Goal: Task Accomplishment & Management: Manage account settings

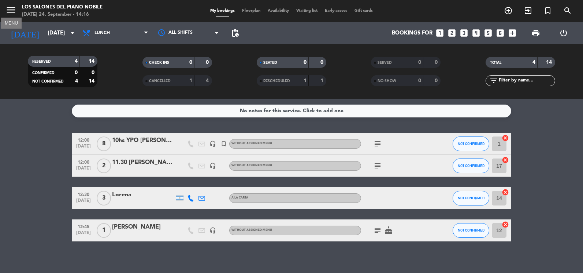
click at [16, 7] on icon "menu" at bounding box center [10, 9] width 11 height 11
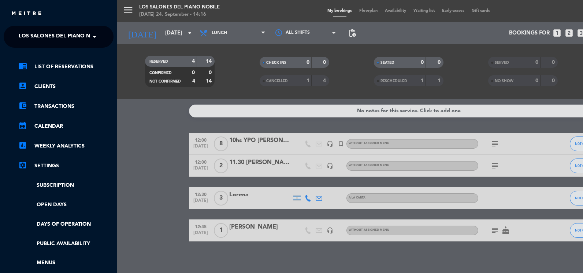
click at [40, 44] on ng-select "× Los Salones del Piano [PERSON_NAME] ×" at bounding box center [59, 37] width 110 height 22
click at [44, 32] on span "Los Salones del Piano Nobile" at bounding box center [62, 36] width 87 height 15
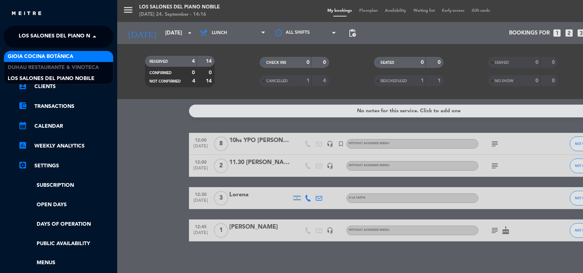
click at [56, 58] on span "Gioia Cocina Botánica" at bounding box center [41, 56] width 66 height 8
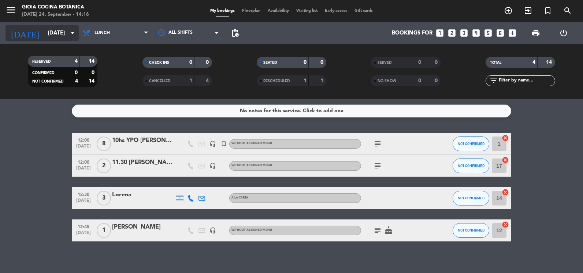
click at [60, 36] on input "[DATE]" at bounding box center [79, 33] width 70 height 14
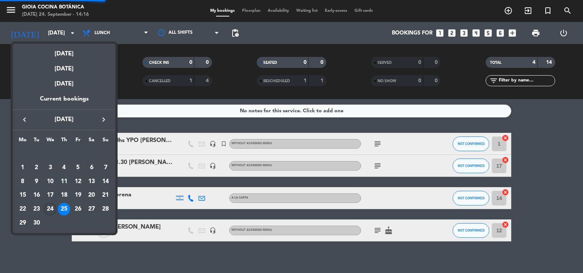
click at [48, 209] on div "24" at bounding box center [50, 209] width 12 height 12
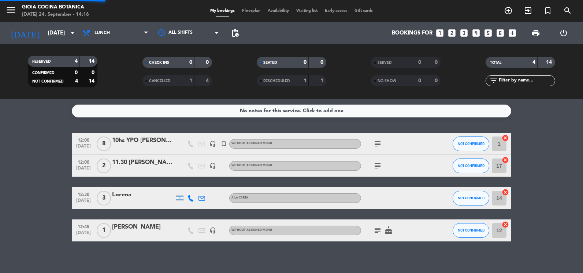
type input "[DATE]"
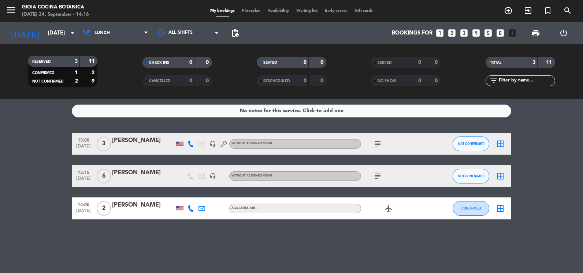
click at [440, 31] on icon "looks_one" at bounding box center [440, 33] width 10 height 10
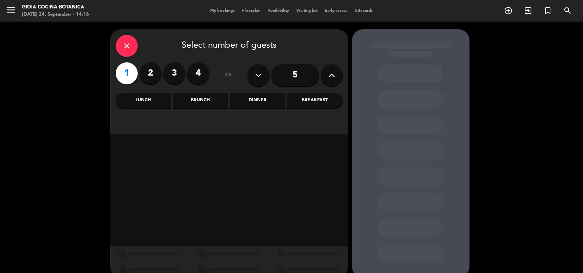
click at [208, 97] on div "Brunch" at bounding box center [200, 100] width 55 height 15
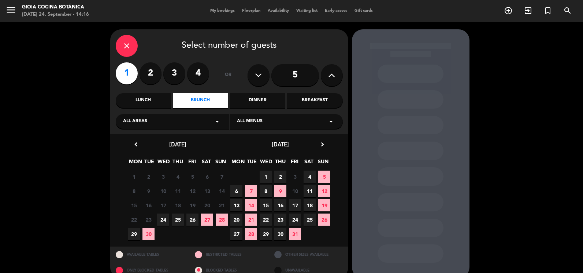
click at [166, 216] on span "24" at bounding box center [163, 219] width 12 height 12
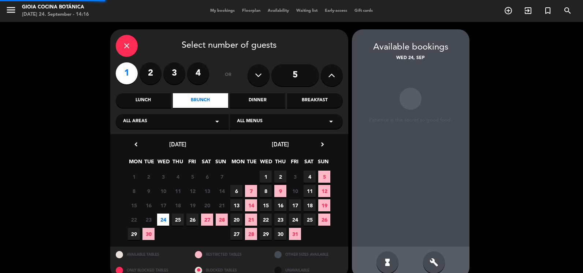
scroll to position [12, 0]
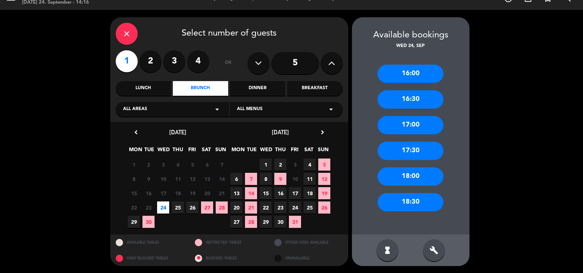
click at [421, 101] on div "16:30" at bounding box center [411, 99] width 66 height 18
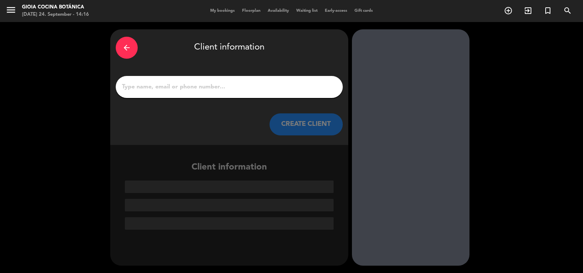
click at [225, 89] on input "1" at bounding box center [229, 87] width 216 height 10
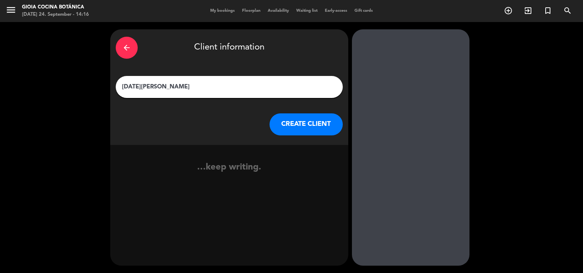
type input "[DATE][PERSON_NAME]"
click at [327, 127] on button "CREATE CLIENT" at bounding box center [306, 124] width 73 height 22
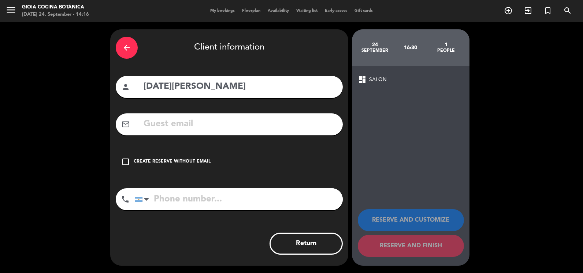
click at [159, 202] on input "tel" at bounding box center [239, 199] width 208 height 22
click at [123, 40] on div "arrow_back" at bounding box center [127, 48] width 22 height 22
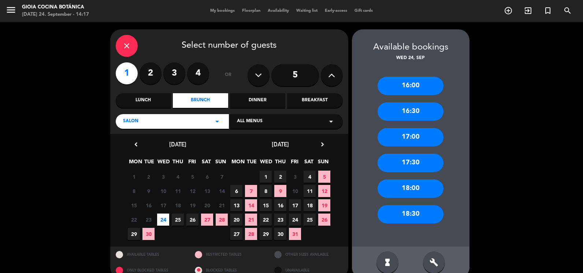
click at [117, 44] on div "close" at bounding box center [127, 46] width 22 height 22
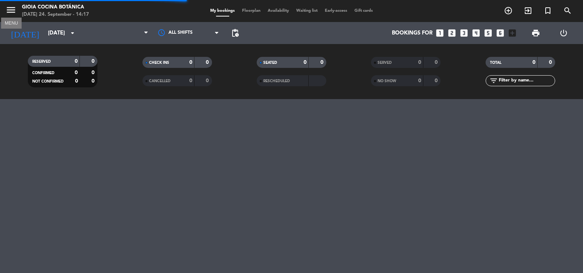
click at [13, 11] on icon "menu" at bounding box center [10, 9] width 11 height 11
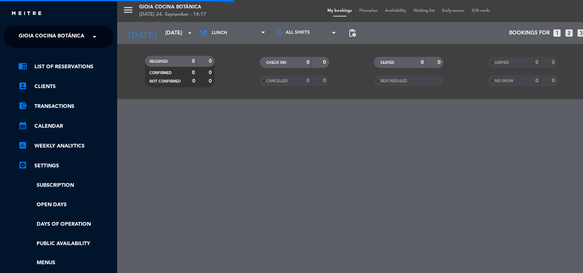
click at [44, 38] on span "Gioia Cocina Botánica" at bounding box center [52, 36] width 66 height 15
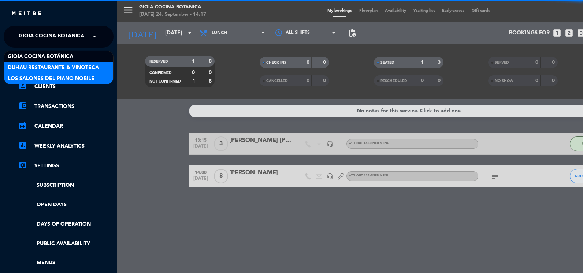
click at [50, 75] on span "Los Salones del Piano Nobile" at bounding box center [51, 78] width 87 height 8
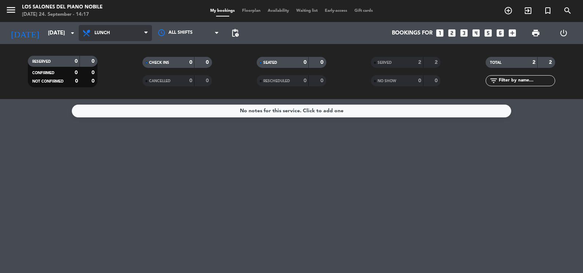
click at [94, 30] on span "Lunch" at bounding box center [115, 33] width 73 height 16
click at [107, 91] on div "menu Los Salones del Piano [PERSON_NAME] [DATE] 24. September - 14:17 My bookin…" at bounding box center [291, 49] width 583 height 99
click at [102, 38] on span "Lunch" at bounding box center [115, 33] width 73 height 16
click at [105, 95] on div "menu Los Salones del Piano [PERSON_NAME] [DATE] 24. September - 14:17 My bookin…" at bounding box center [291, 49] width 583 height 99
click at [95, 27] on span "Lunch" at bounding box center [115, 33] width 73 height 16
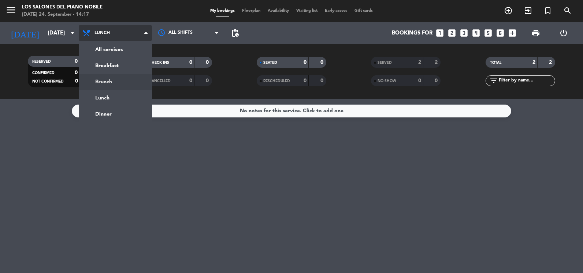
click at [117, 80] on div "menu Los Salones del Piano [PERSON_NAME] [DATE] 24. September - 14:17 My bookin…" at bounding box center [291, 49] width 583 height 99
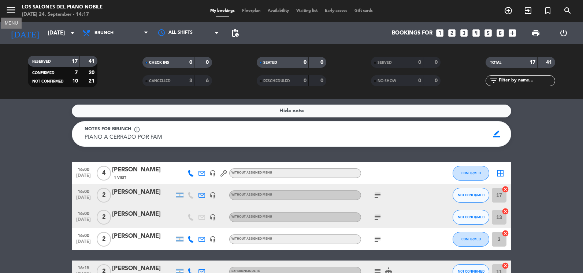
click at [17, 6] on span "menu MENU" at bounding box center [13, 11] width 16 height 17
click at [11, 6] on icon "menu" at bounding box center [10, 9] width 11 height 11
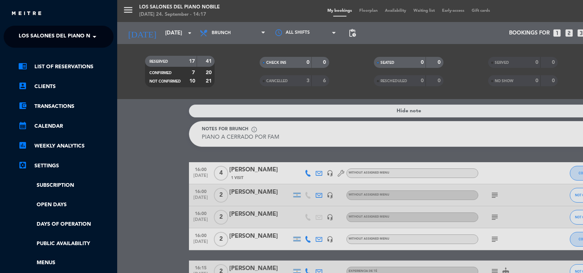
drag, startPoint x: 22, startPoint y: 19, endPoint x: 22, endPoint y: 24, distance: 4.8
click at [22, 24] on div "close × Los Salones del Piano [PERSON_NAME] × chrome_reader_mode List of Reserv…" at bounding box center [58, 136] width 117 height 273
drag, startPoint x: 22, startPoint y: 24, endPoint x: 25, endPoint y: 28, distance: 5.3
click at [25, 28] on ng-select "× Los Salones del Piano [PERSON_NAME] ×" at bounding box center [59, 37] width 110 height 22
click at [30, 37] on span "Los Salones del Piano Nobile" at bounding box center [62, 36] width 87 height 15
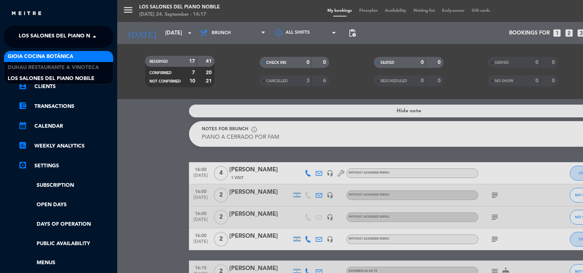
click at [39, 56] on span "Gioia Cocina Botánica" at bounding box center [41, 56] width 66 height 8
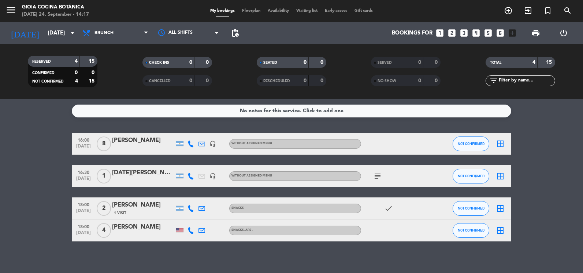
click at [145, 174] on div "[DATE][PERSON_NAME]" at bounding box center [143, 173] width 62 height 10
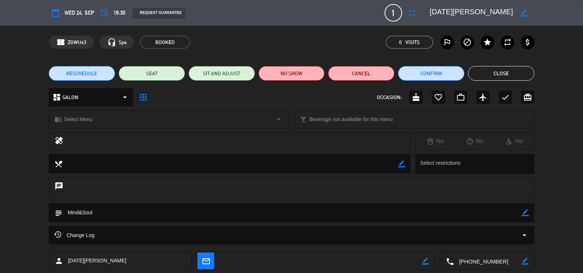
click at [501, 73] on button "Close" at bounding box center [501, 73] width 66 height 15
